Goal: Task Accomplishment & Management: Use online tool/utility

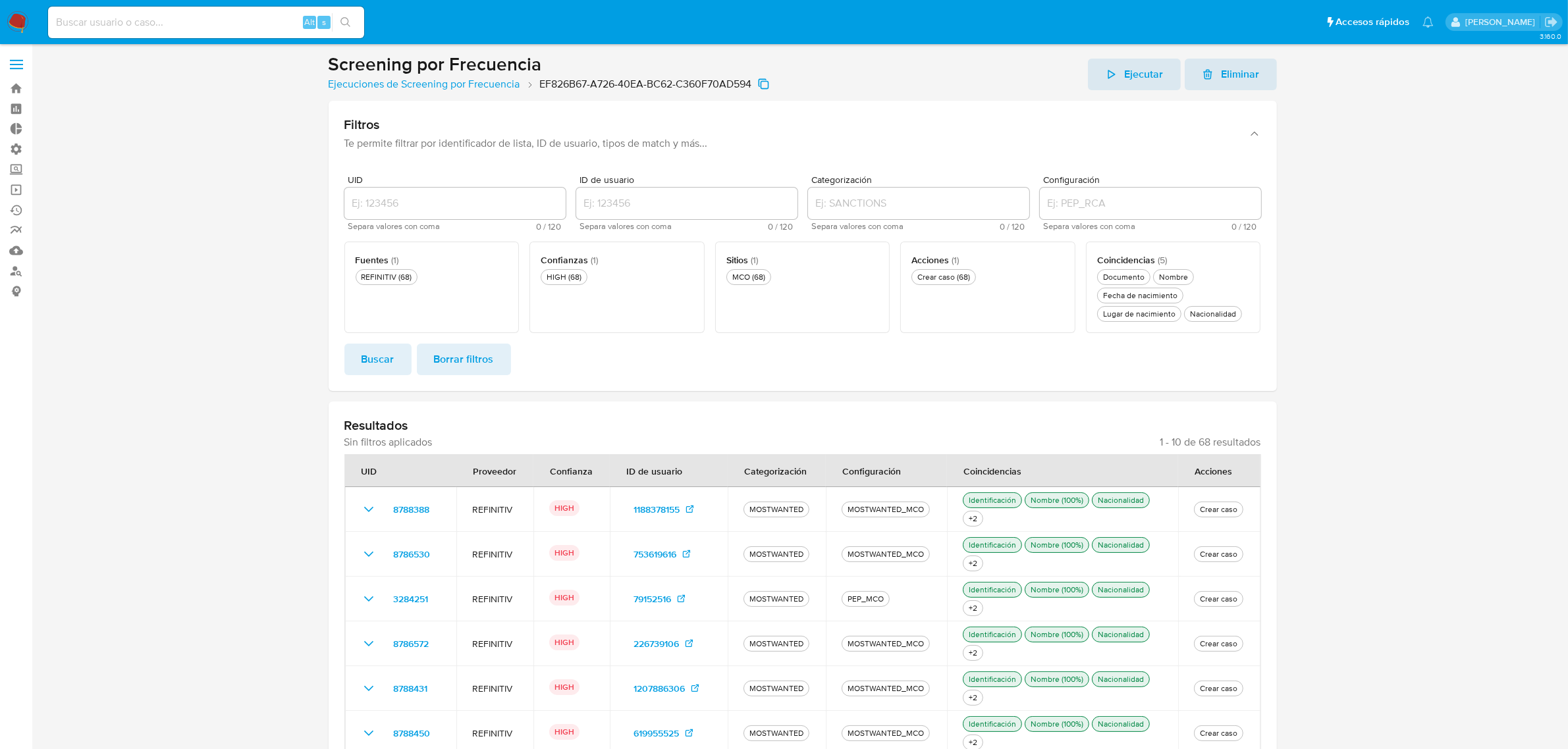
click at [1106, 74] on button "Ejecutar" at bounding box center [1134, 74] width 93 height 32
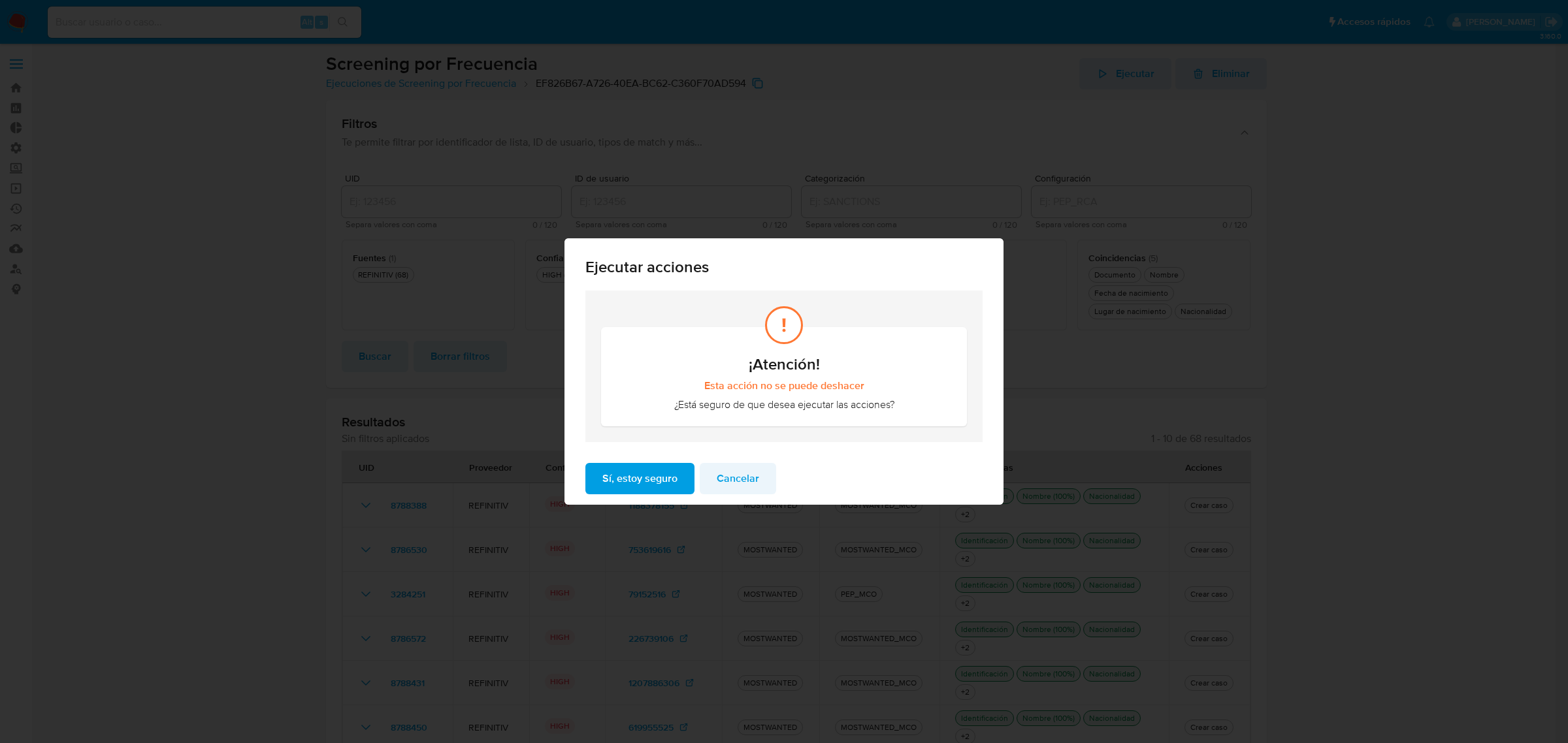
click at [740, 487] on span "Cancelar" at bounding box center [738, 478] width 43 height 29
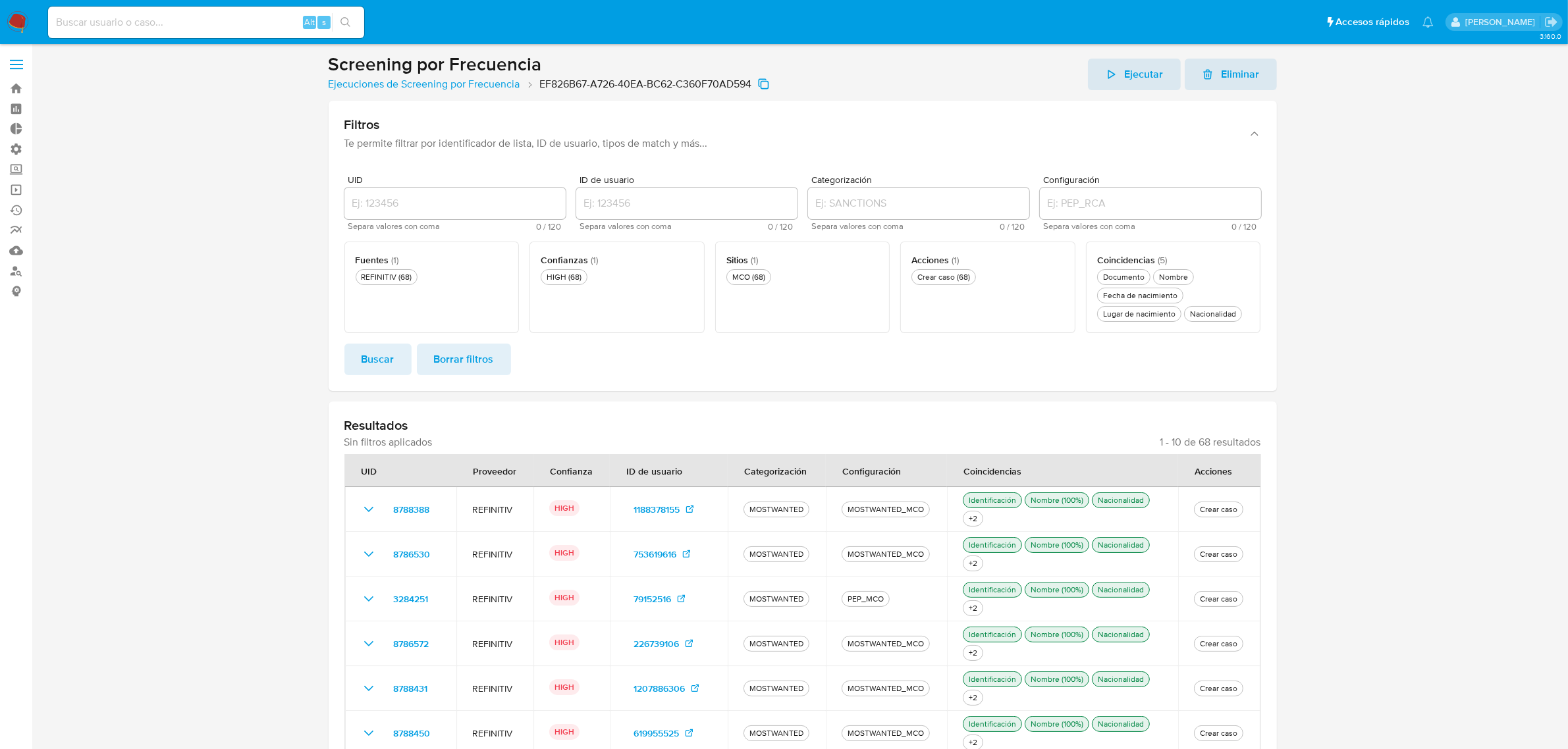
click at [1140, 79] on span "Ejecutar" at bounding box center [1144, 74] width 39 height 32
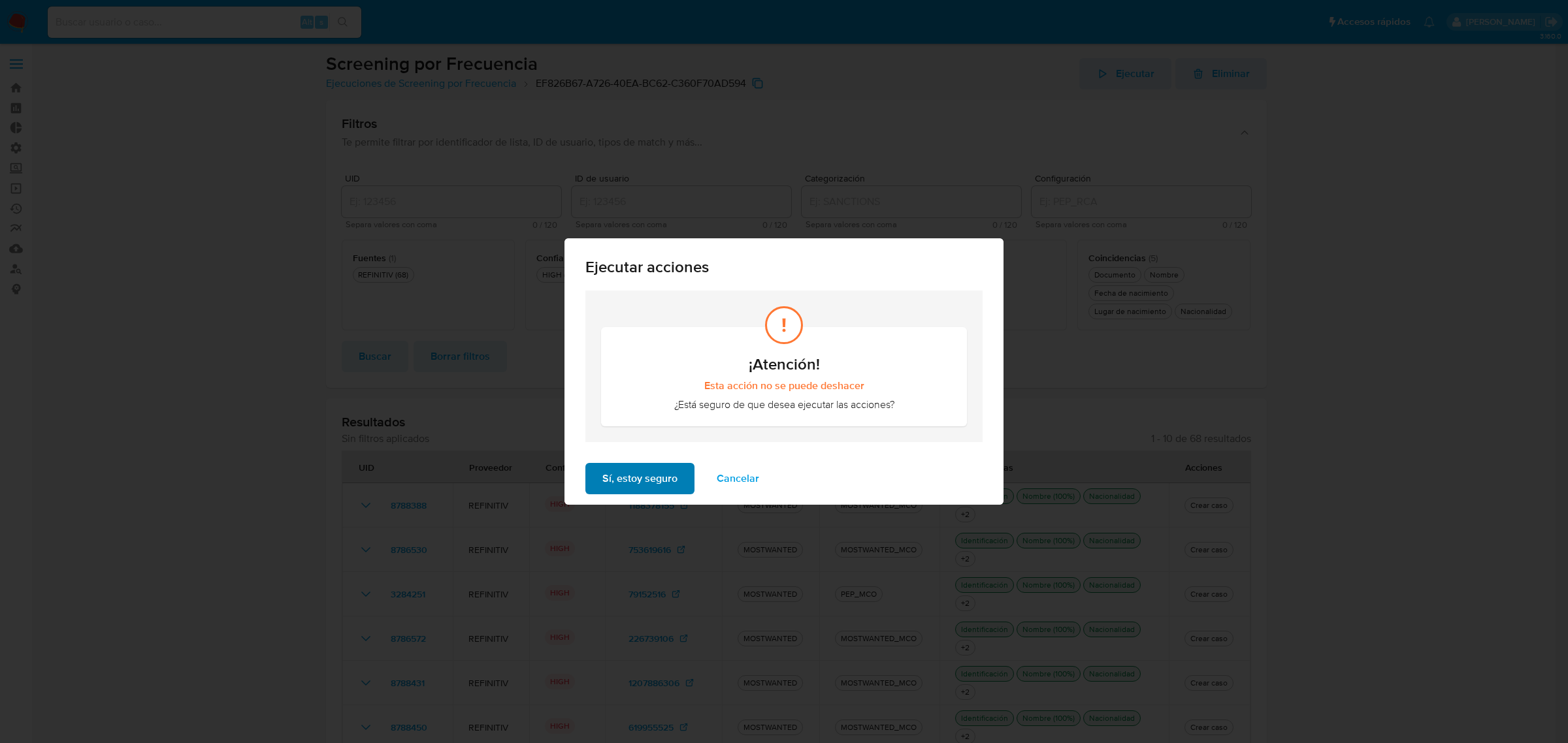
click at [649, 481] on span "Sí, estoy seguro" at bounding box center [640, 478] width 75 height 29
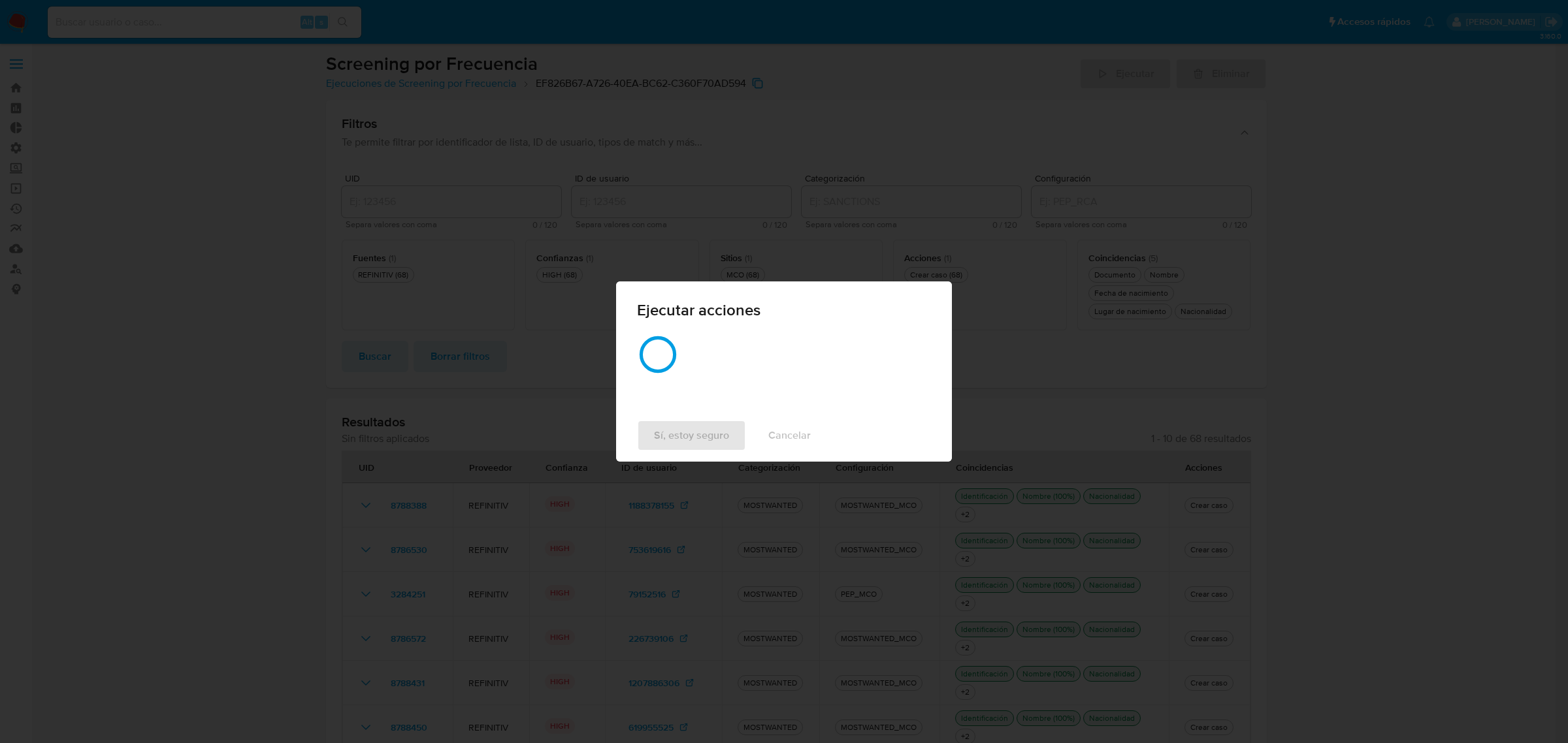
click at [701, 381] on div at bounding box center [784, 366] width 294 height 65
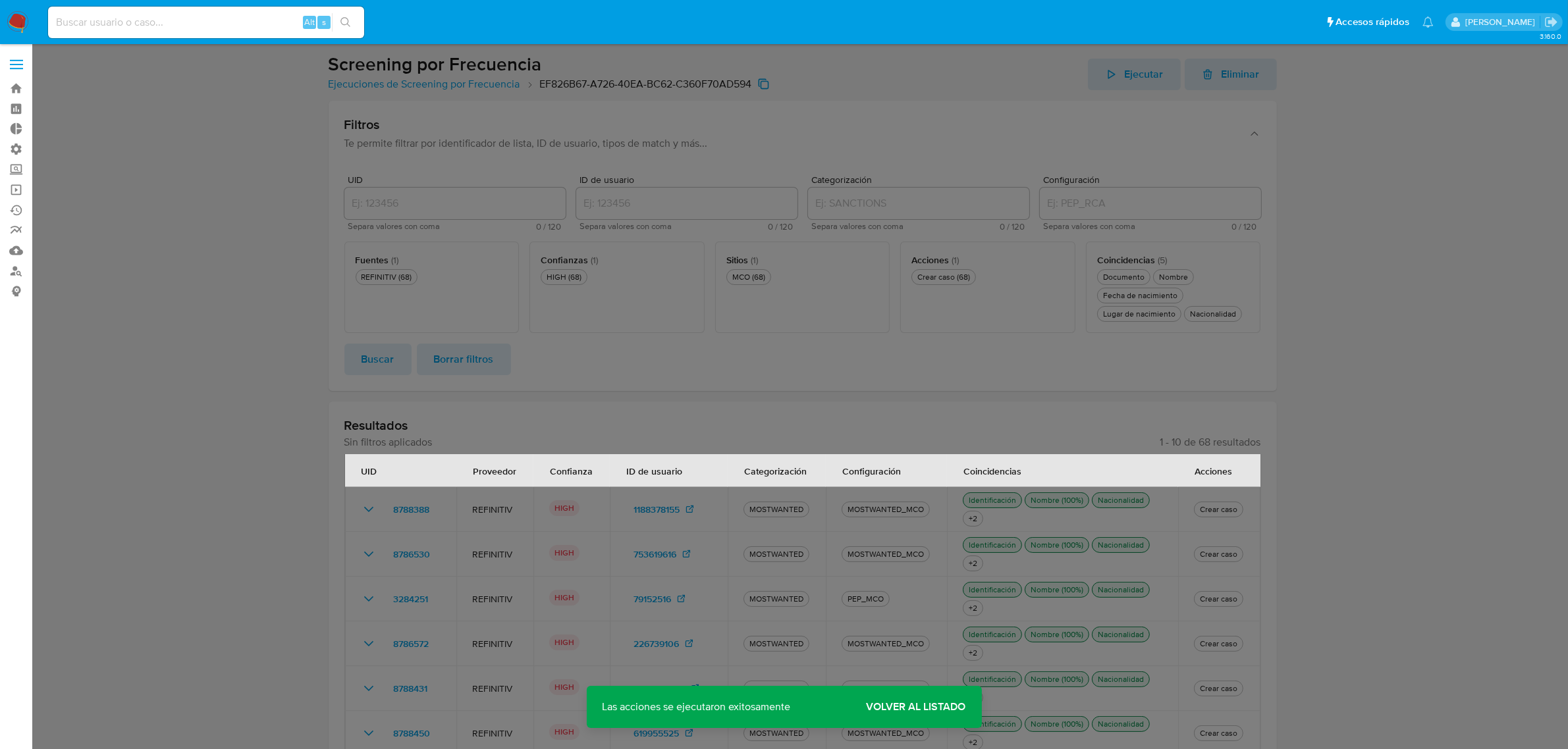
click at [923, 708] on span "Volver al listado" at bounding box center [917, 708] width 99 height 0
